Goal: Navigation & Orientation: Find specific page/section

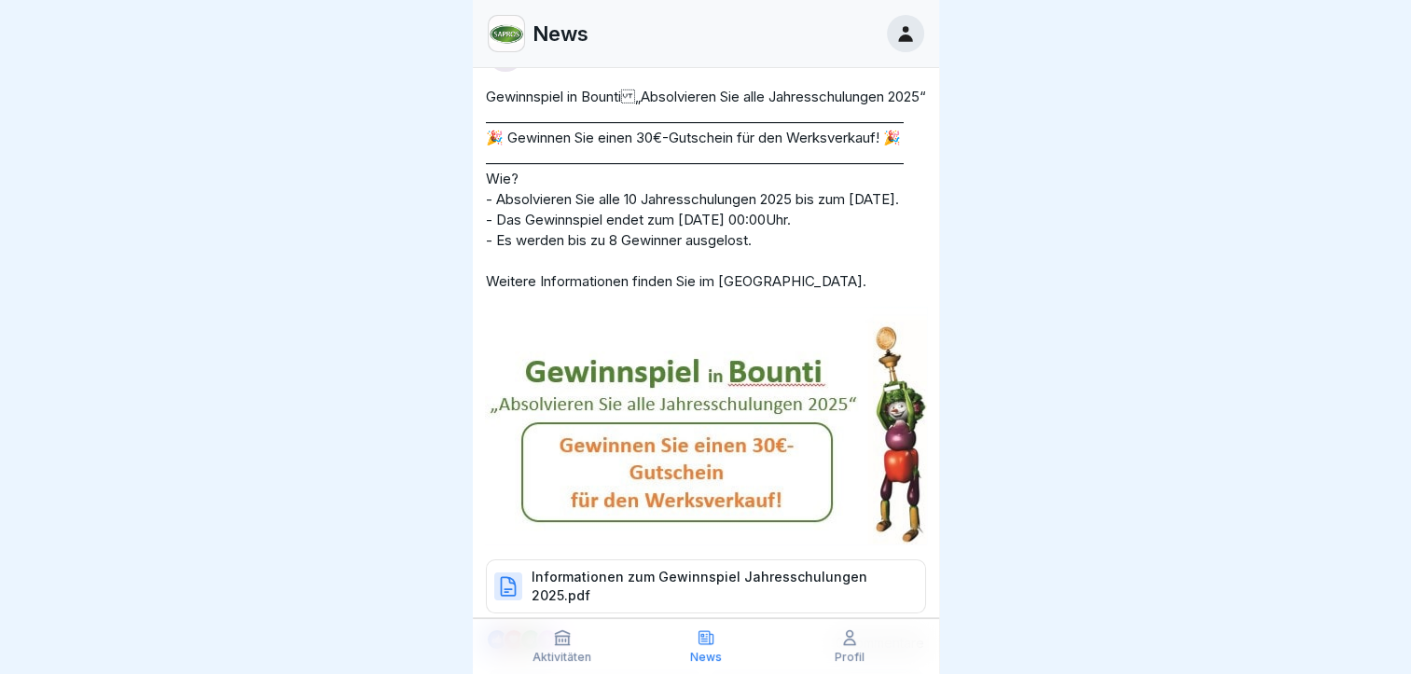
scroll to position [93, 0]
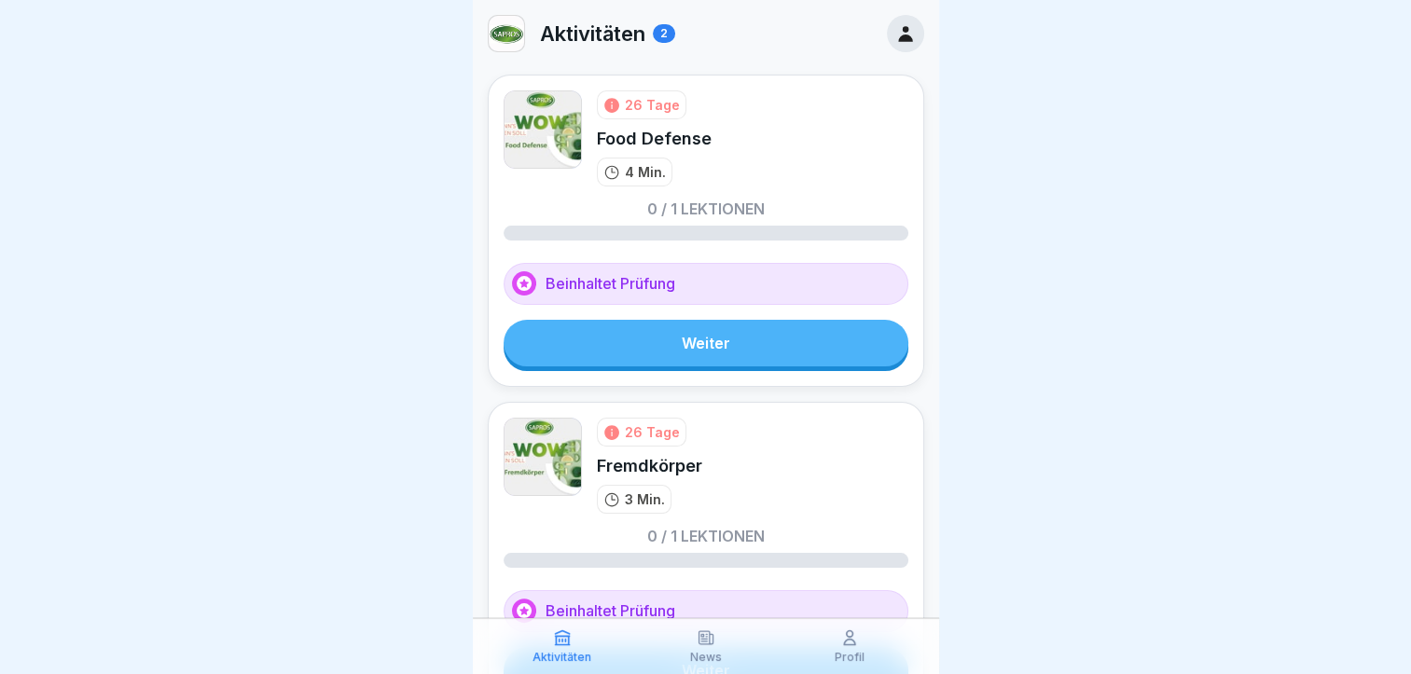
scroll to position [14, 0]
